Goal: Information Seeking & Learning: Learn about a topic

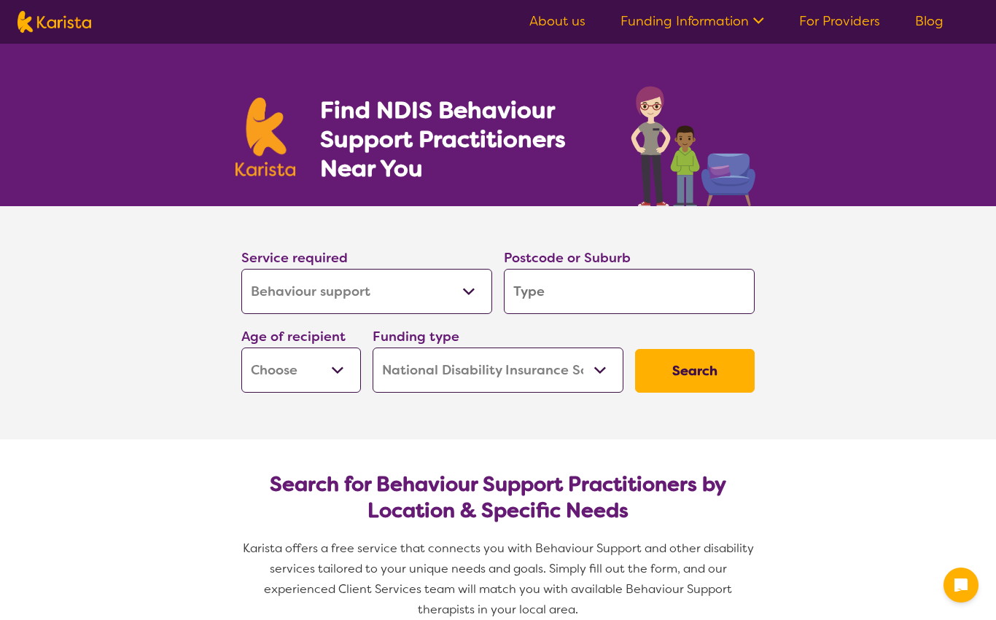
select select "Behaviour support"
select select "NDIS"
select select "Behaviour support"
select select "NDIS"
click at [241, 295] on select "Allied Health Assistant Assessment ([MEDICAL_DATA] or [MEDICAL_DATA]) Behaviour…" at bounding box center [366, 291] width 251 height 45
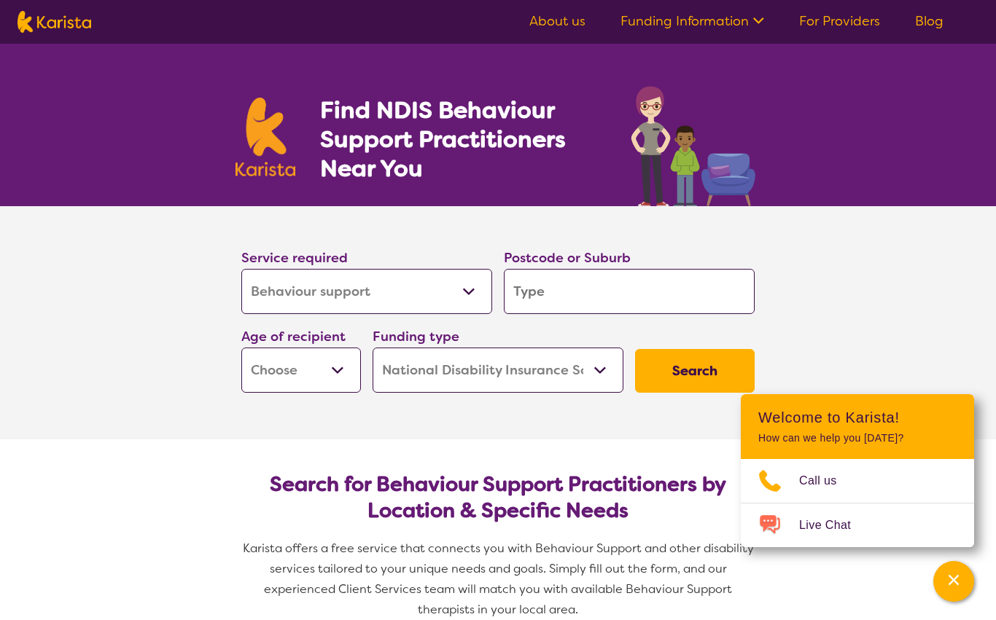
click at [531, 304] on input "search" at bounding box center [629, 291] width 251 height 45
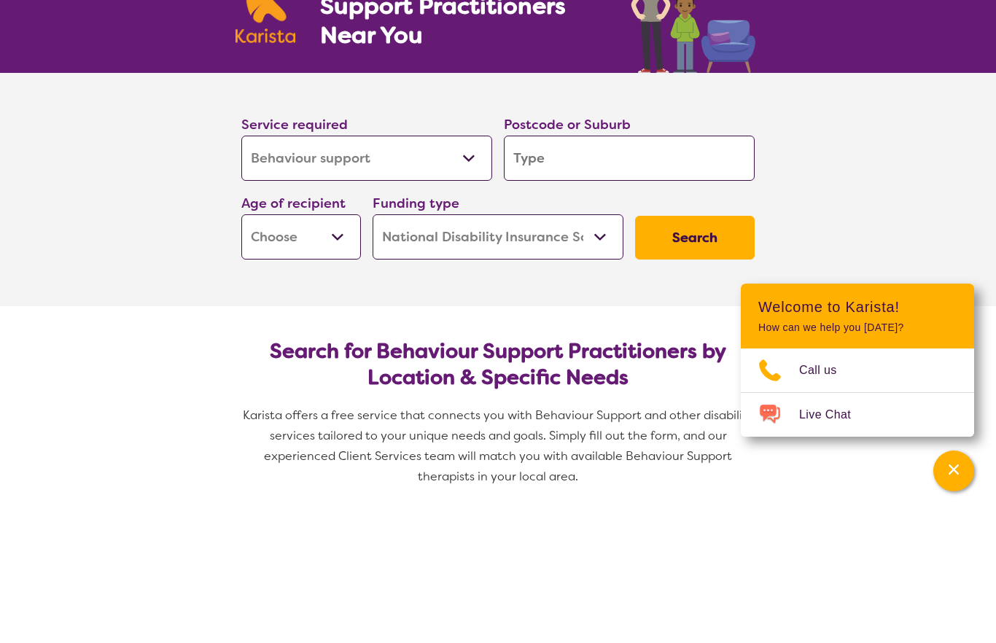
type input "2"
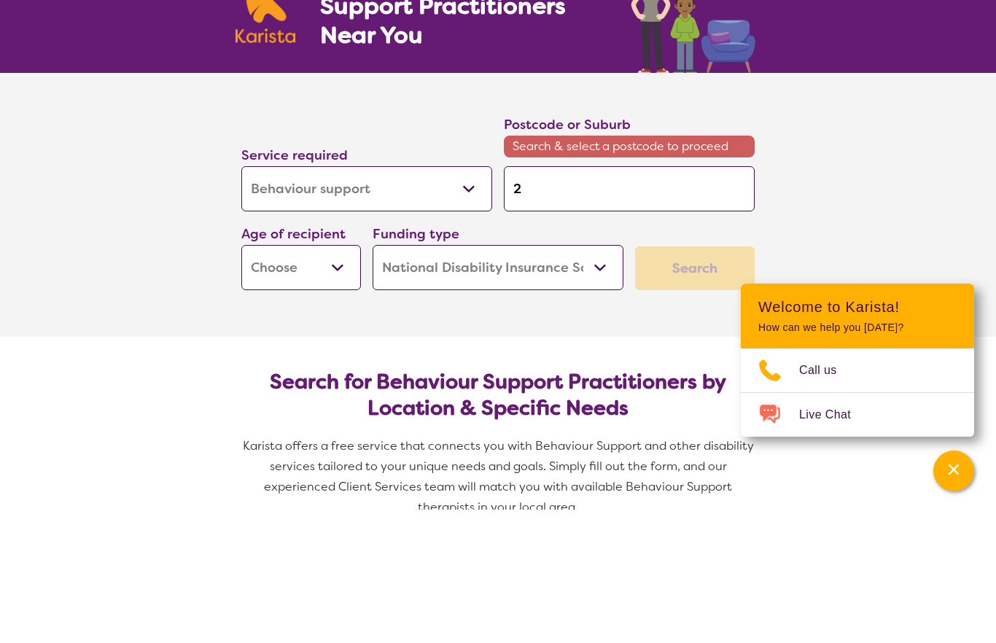
type input "20"
type input "203"
type input "2035"
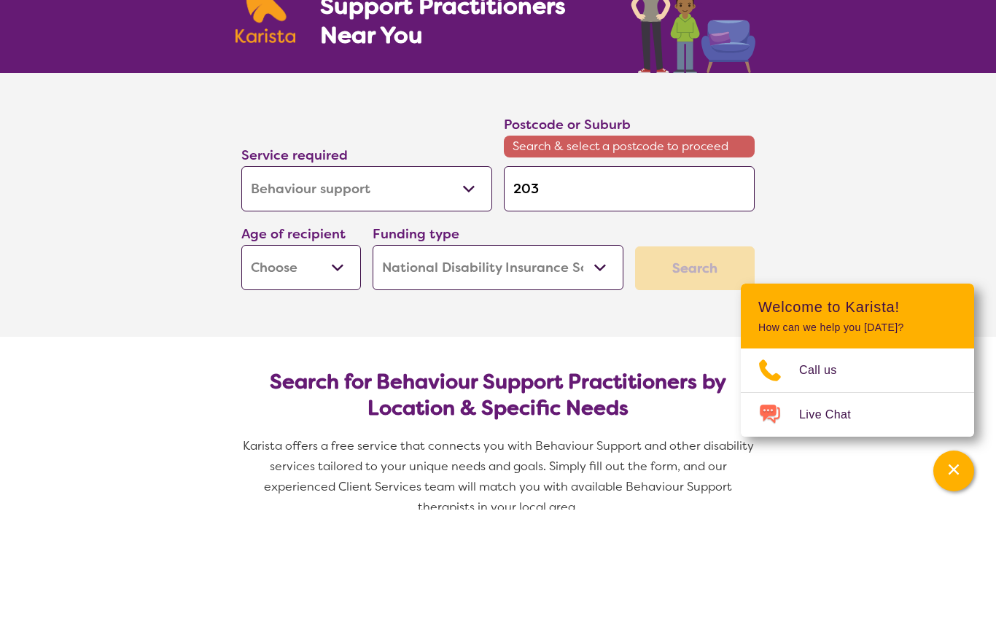
type input "2035"
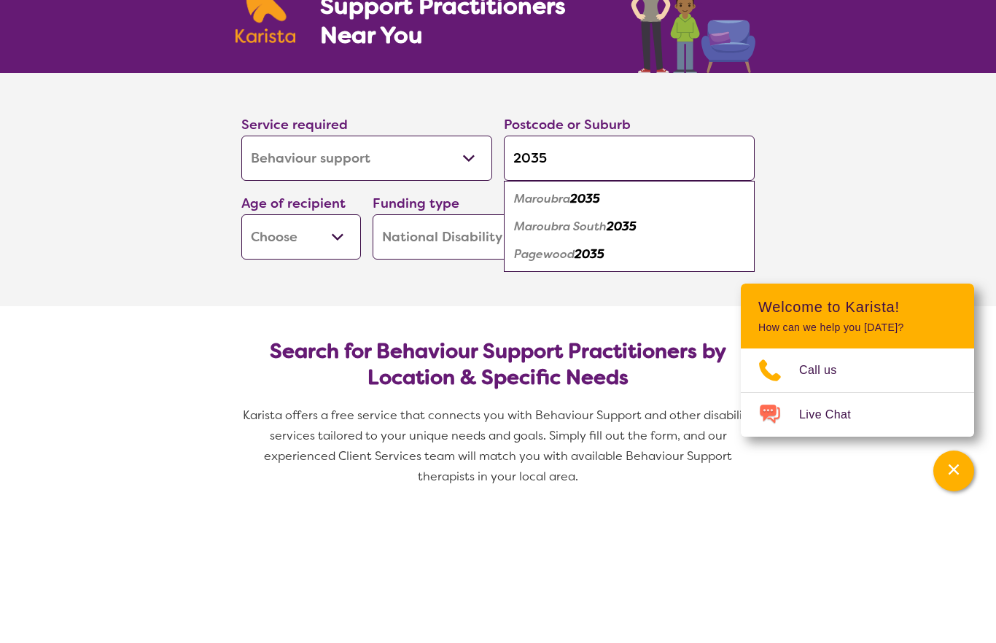
type input "2035"
click at [261, 348] on select "Early Childhood - 0 to 9 Child - 10 to 11 Adolescent - 12 to 17 Adult - 18 to 6…" at bounding box center [301, 370] width 120 height 45
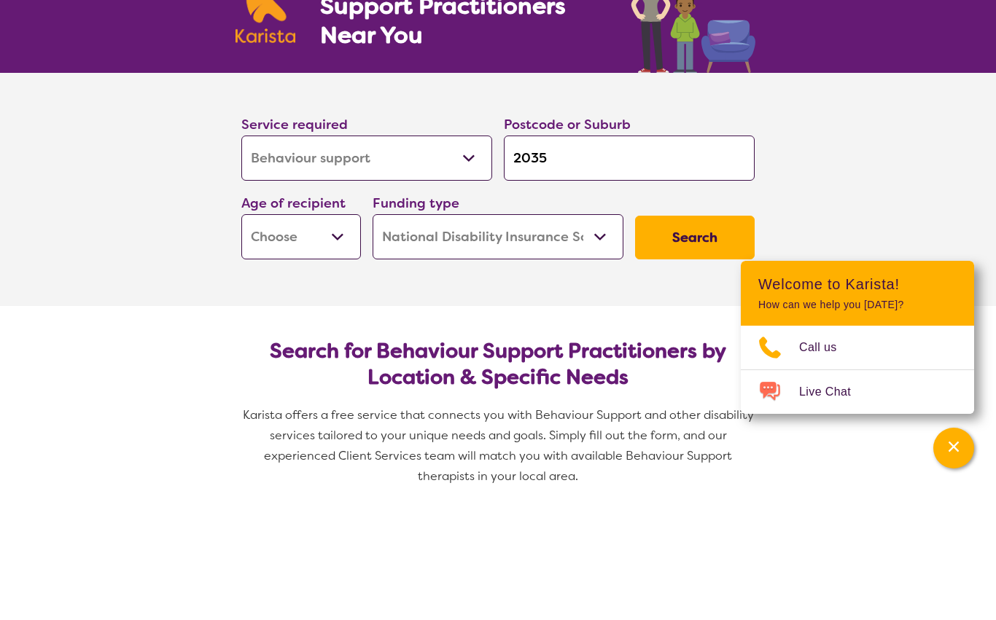
scroll to position [133, 0]
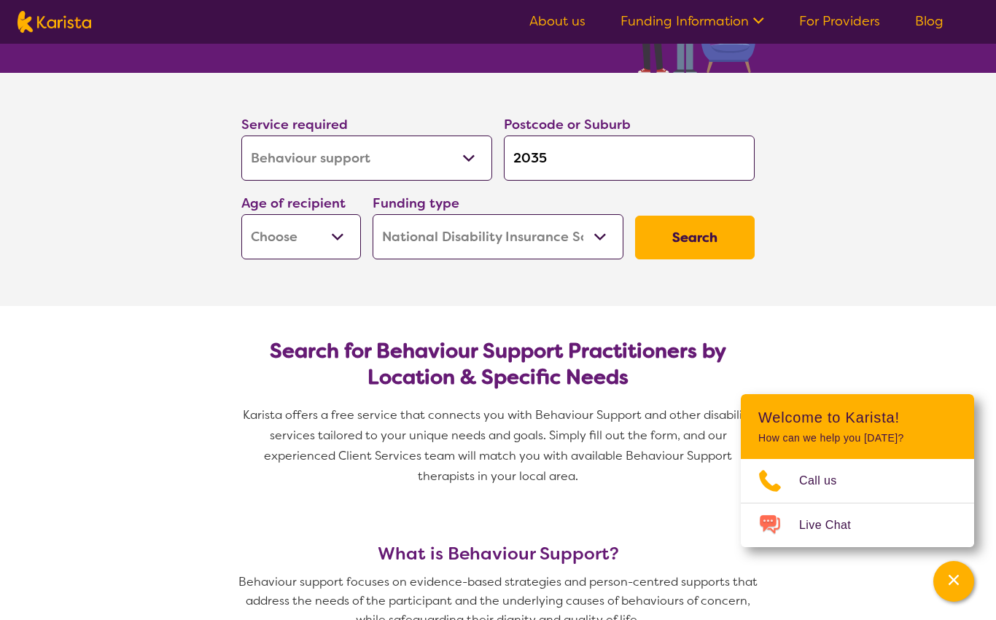
select select "AD"
click at [696, 236] on button "Search" at bounding box center [695, 238] width 120 height 44
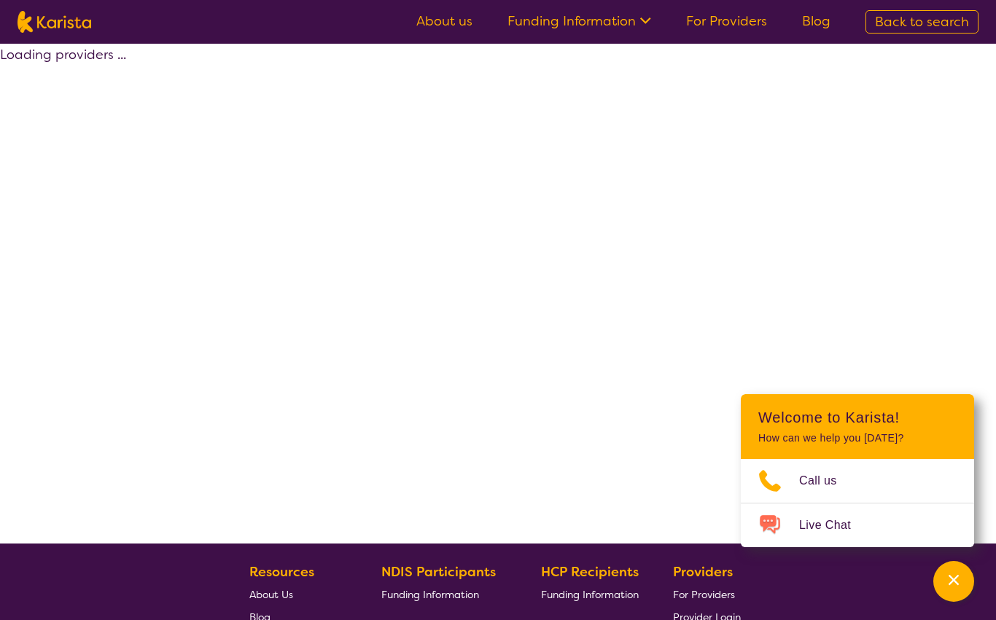
select select "by_score"
